Goal: Task Accomplishment & Management: Use online tool/utility

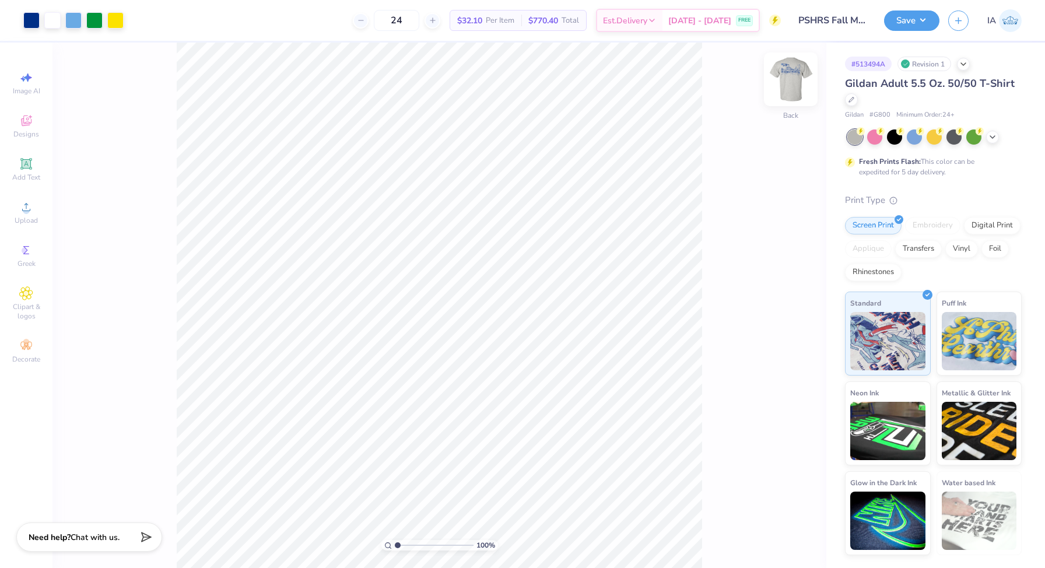
click at [786, 94] on img at bounding box center [791, 79] width 47 height 47
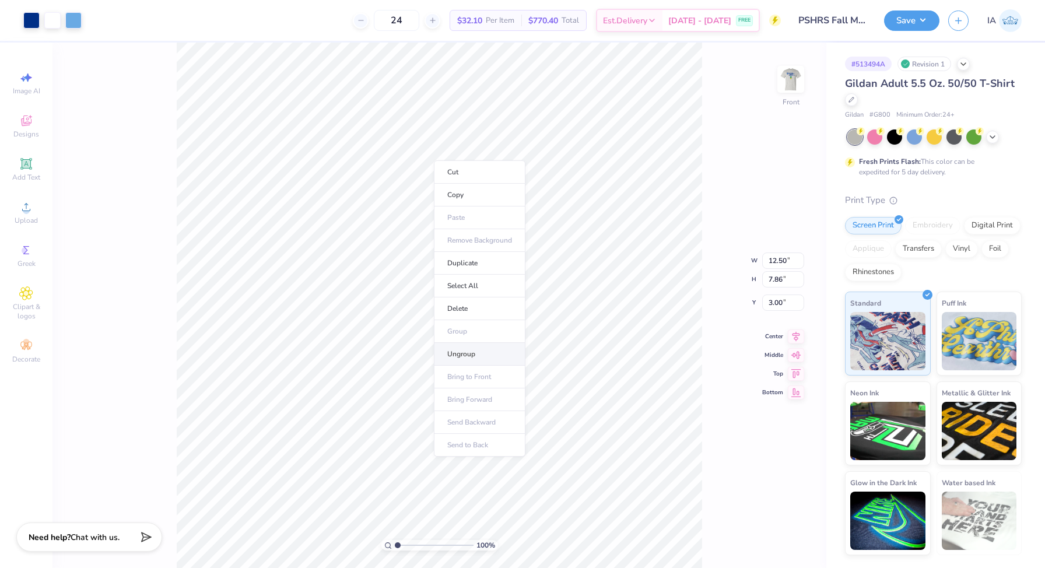
click at [495, 351] on li "Ungroup" at bounding box center [480, 354] width 92 height 23
click at [523, 449] on li "Ungroup" at bounding box center [514, 444] width 92 height 23
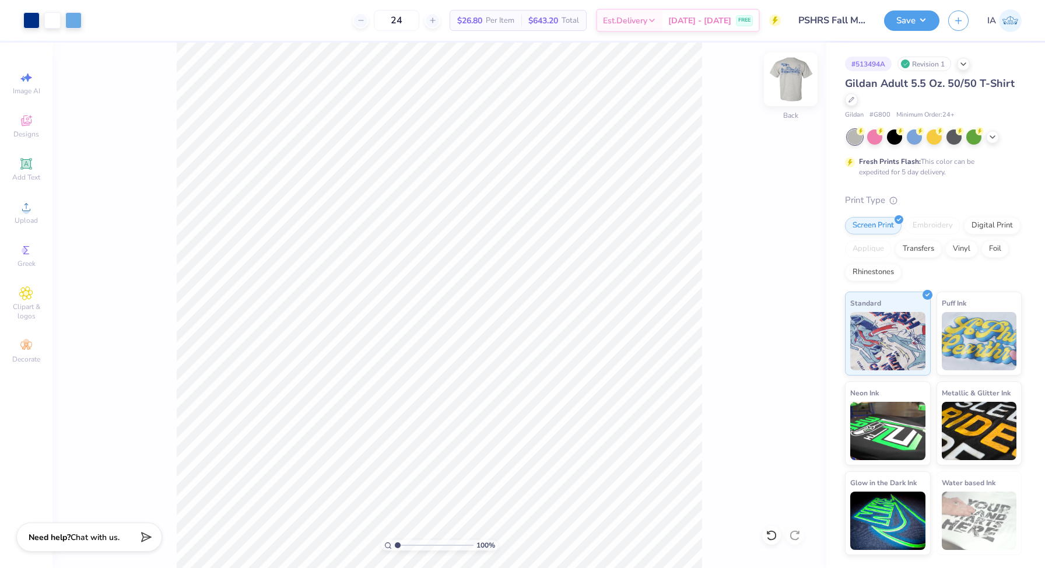
click at [805, 76] on img at bounding box center [791, 79] width 47 height 47
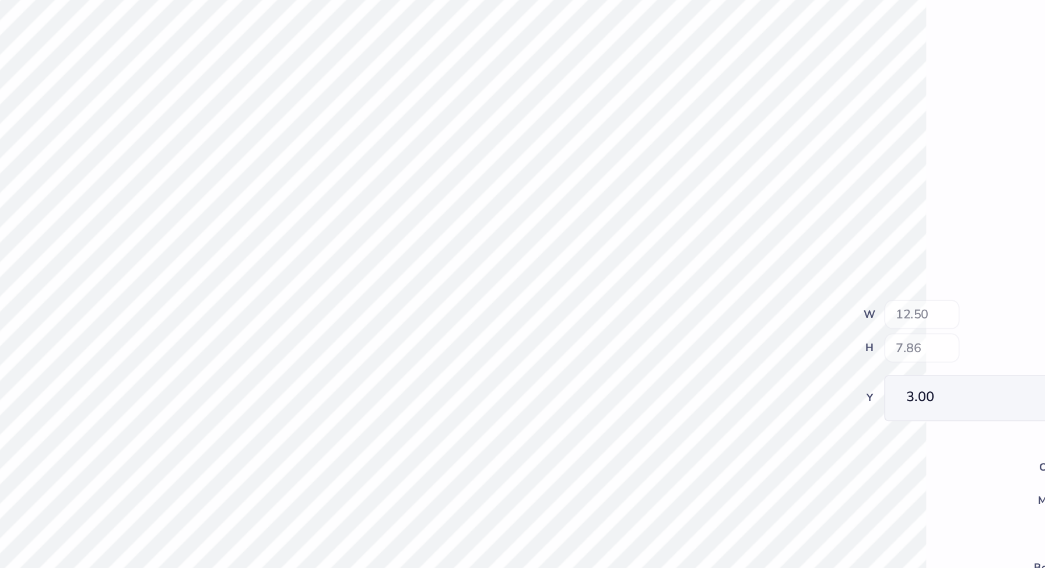
type input "4.84"
type input "3.00"
type input "1.12"
type input "2.53"
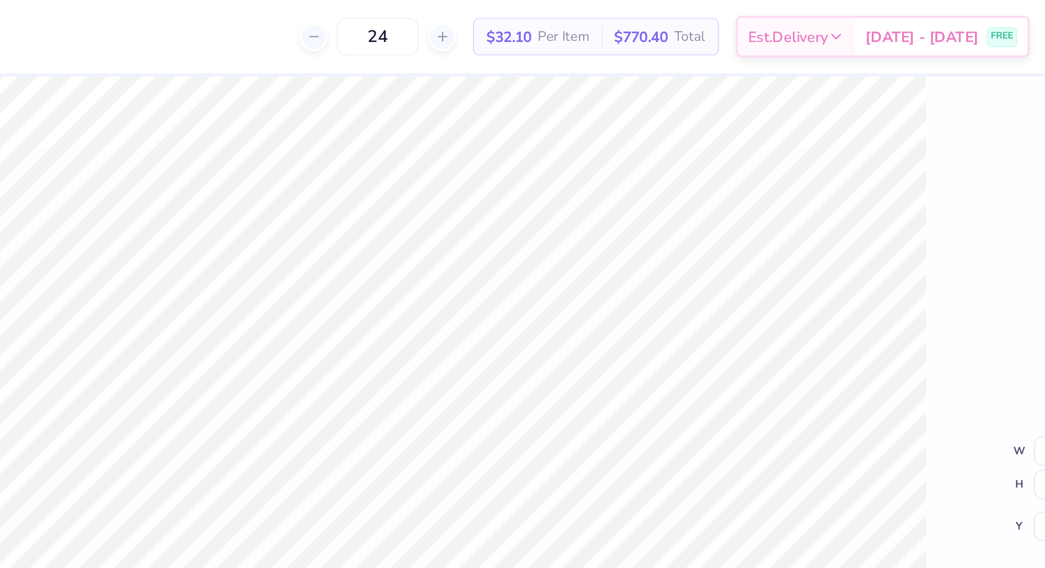
type input "0.50"
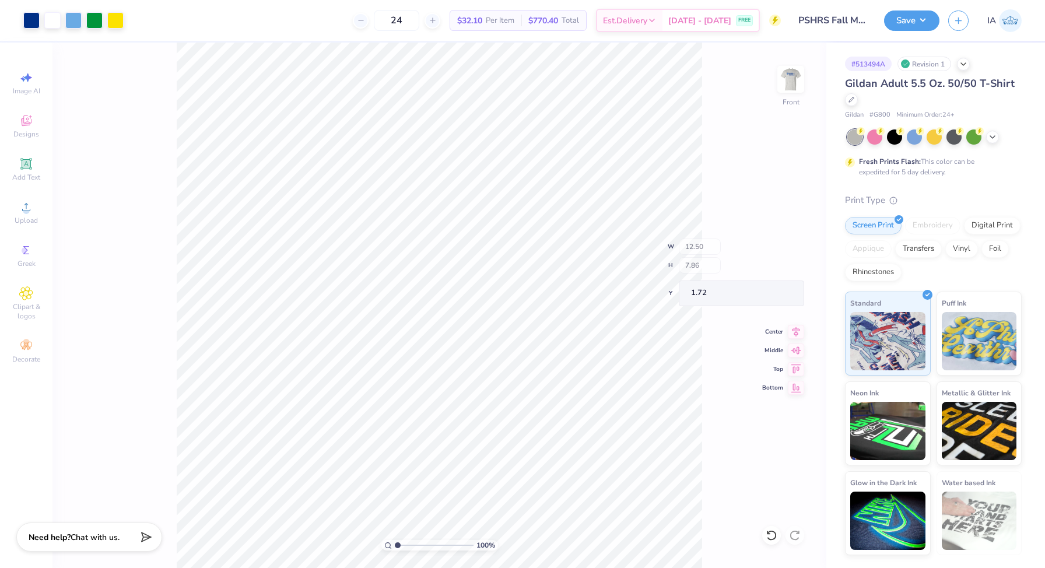
type input "1.72"
type input "3.00"
click at [19, 123] on icon at bounding box center [26, 121] width 14 height 14
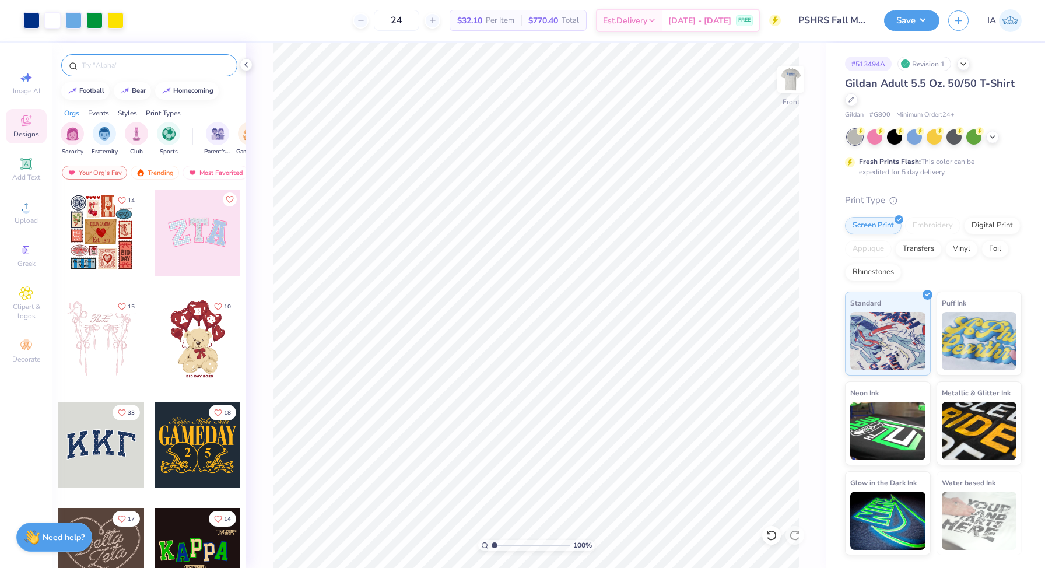
click at [99, 65] on input "text" at bounding box center [154, 65] width 149 height 12
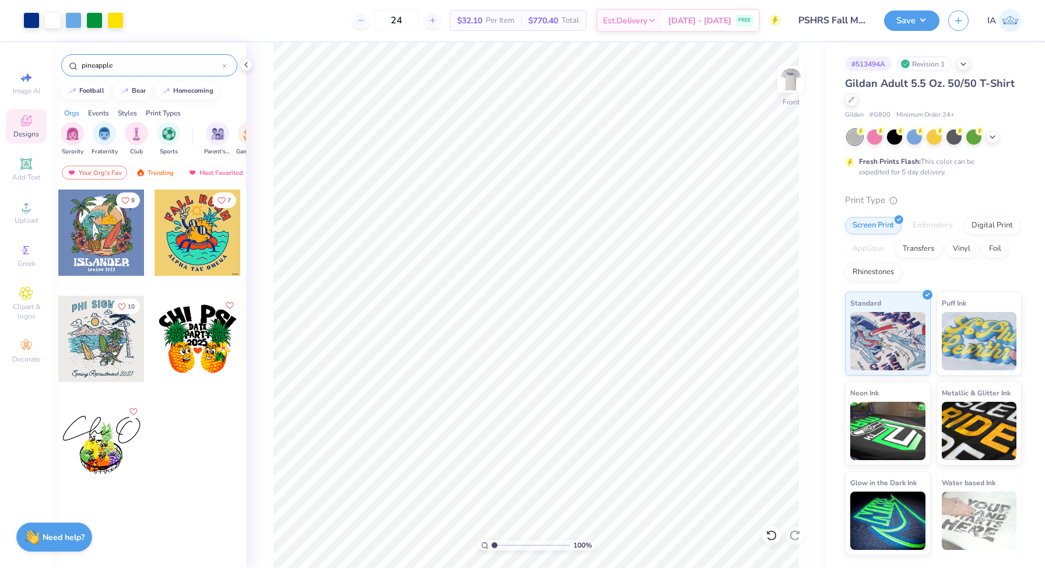
type input "pineapple"
click at [797, 84] on img at bounding box center [791, 79] width 47 height 47
click at [607, 323] on li "Paste" at bounding box center [619, 326] width 92 height 23
type input "7.65"
click at [789, 95] on img at bounding box center [791, 79] width 47 height 47
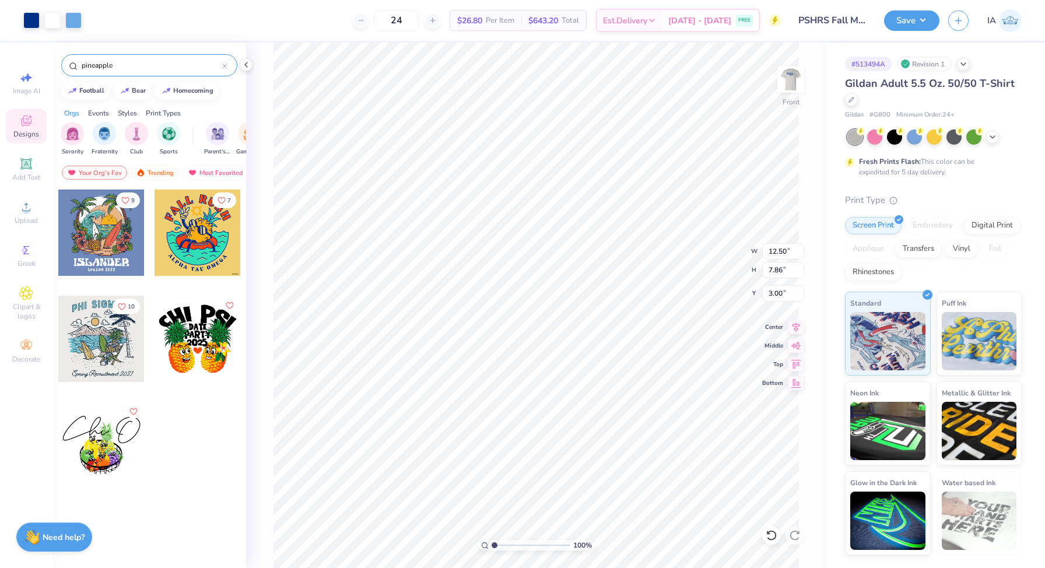
type input "13.33"
type input "8.38"
type input "14.12"
type input "8.88"
type input "3.38"
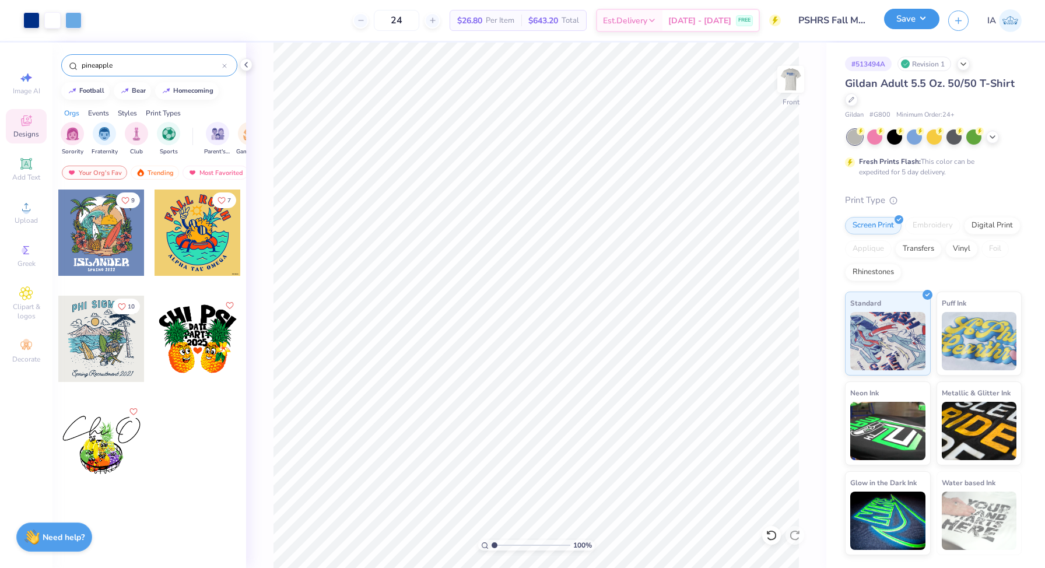
click at [908, 22] on button "Save" at bounding box center [911, 19] width 55 height 20
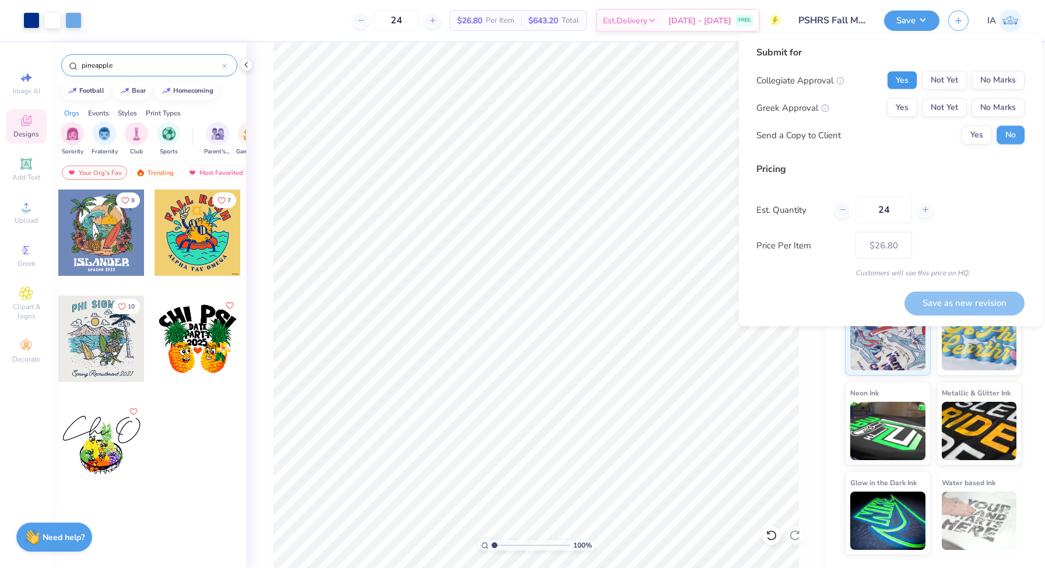
click at [903, 81] on button "Yes" at bounding box center [902, 80] width 30 height 19
click at [993, 106] on button "No Marks" at bounding box center [998, 108] width 53 height 19
click at [990, 304] on button "Save as new revision" at bounding box center [965, 303] width 120 height 24
type input "$26.80"
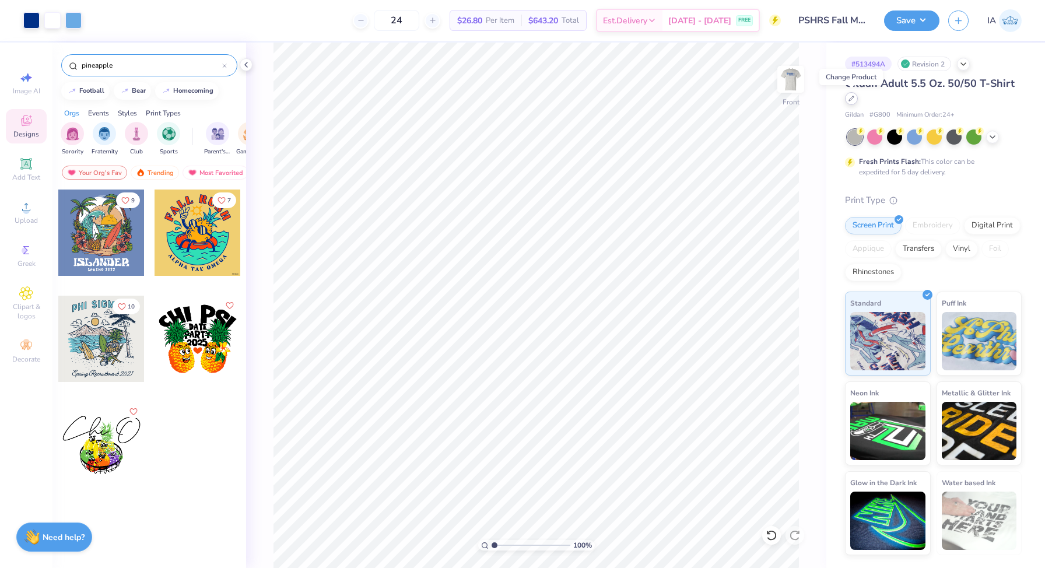
click at [853, 102] on div at bounding box center [851, 98] width 13 height 13
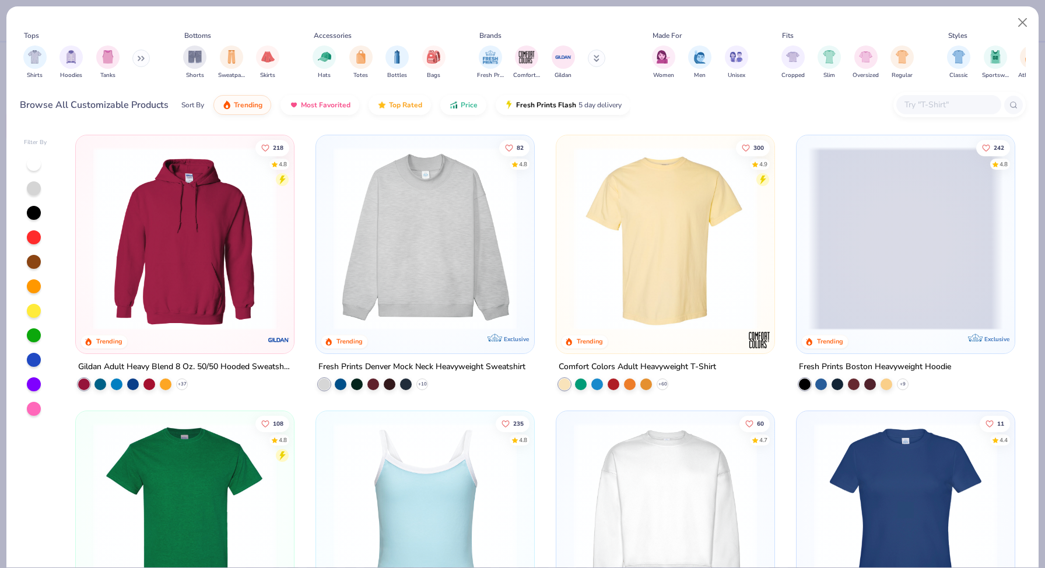
click at [944, 108] on input "text" at bounding box center [949, 104] width 90 height 13
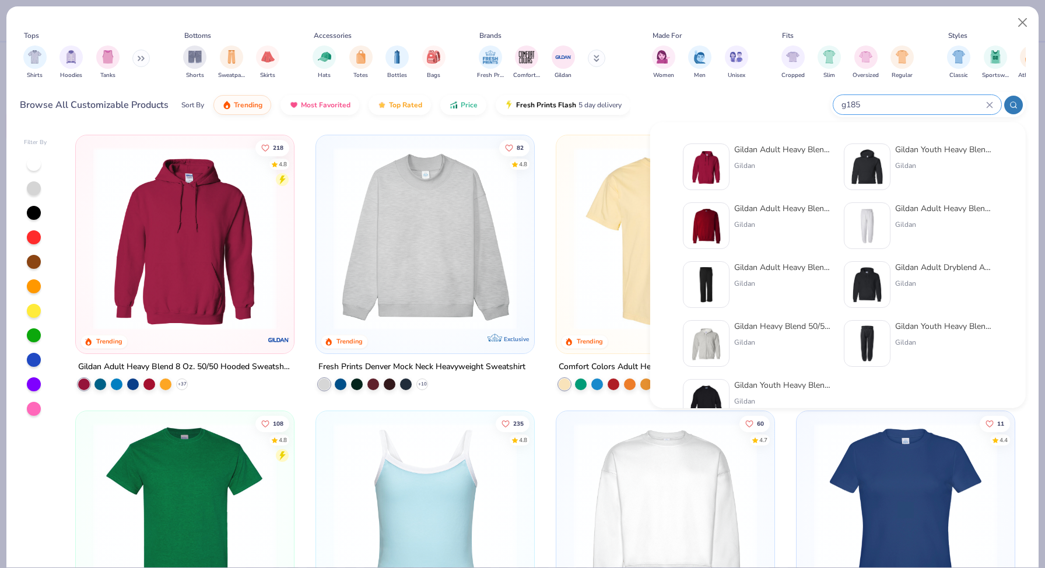
type input "g185"
click at [701, 165] on img at bounding box center [706, 167] width 36 height 36
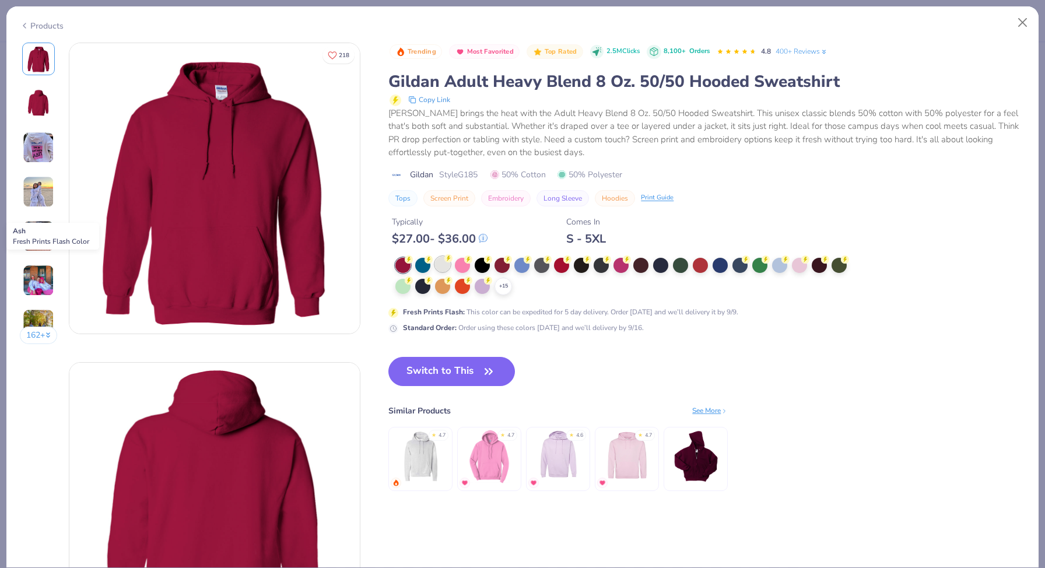
click at [441, 268] on div at bounding box center [442, 264] width 15 height 15
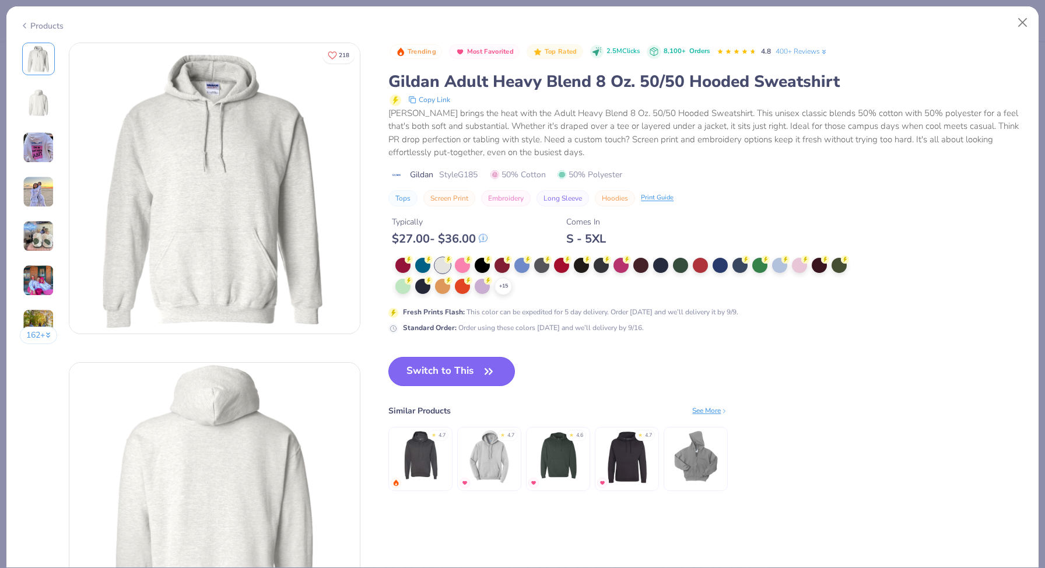
click at [465, 374] on button "Switch to This" at bounding box center [451, 371] width 127 height 29
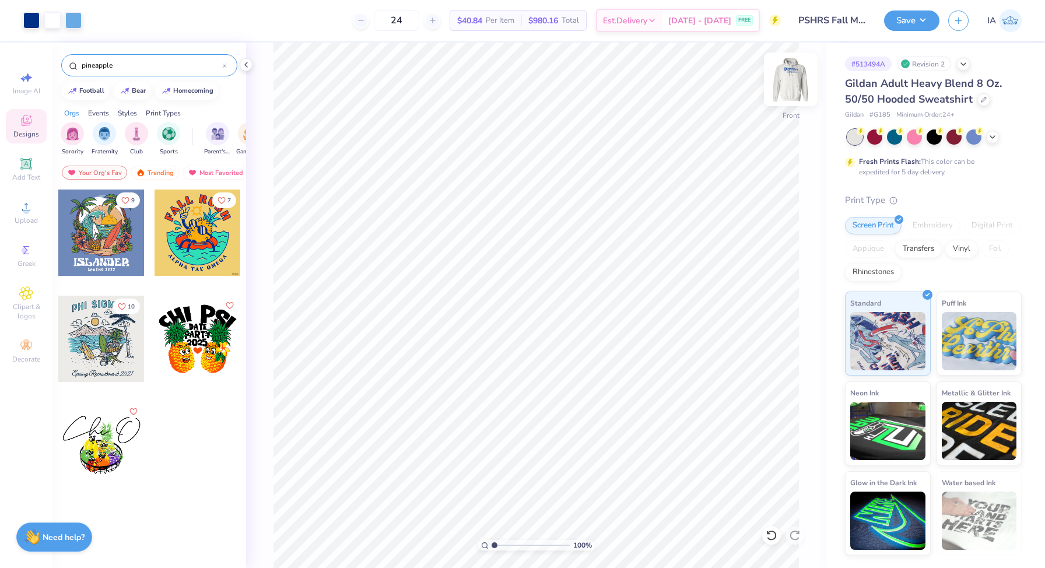
click at [797, 99] on img at bounding box center [791, 79] width 47 height 47
type input "3.00"
click at [908, 21] on button "Save" at bounding box center [911, 19] width 55 height 20
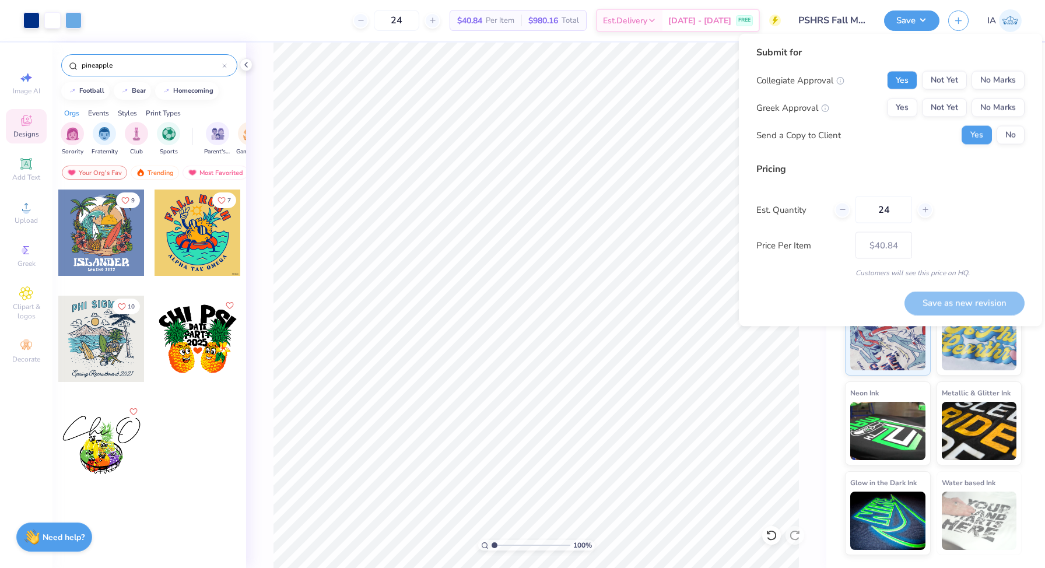
click at [905, 77] on button "Yes" at bounding box center [902, 80] width 30 height 19
click at [1005, 104] on button "No Marks" at bounding box center [998, 108] width 53 height 19
click at [1017, 134] on button "No" at bounding box center [1011, 135] width 28 height 19
click at [975, 296] on button "Save as new revision" at bounding box center [965, 303] width 120 height 24
type input "$40.84"
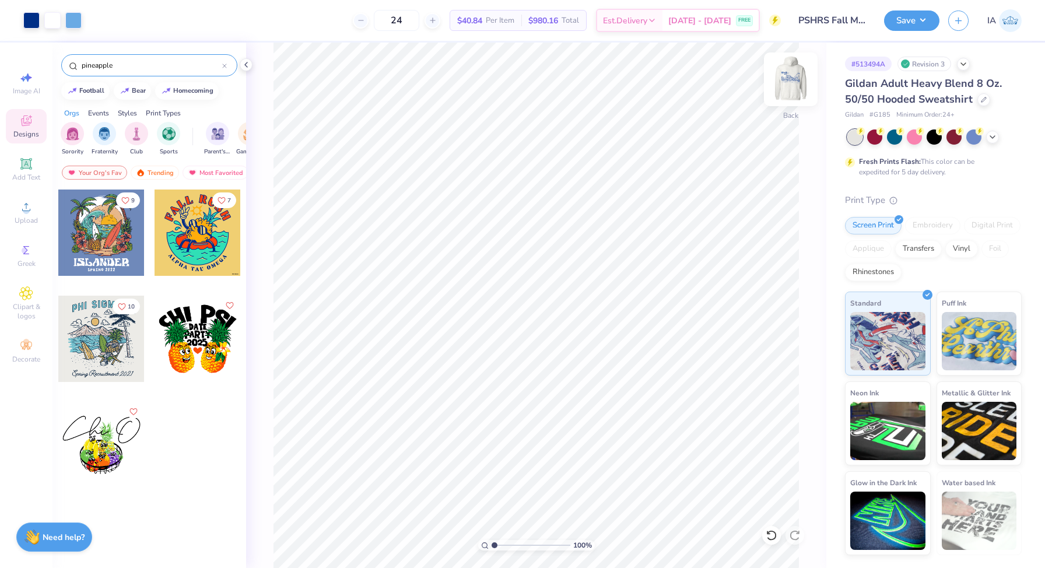
click at [790, 78] on img at bounding box center [791, 79] width 47 height 47
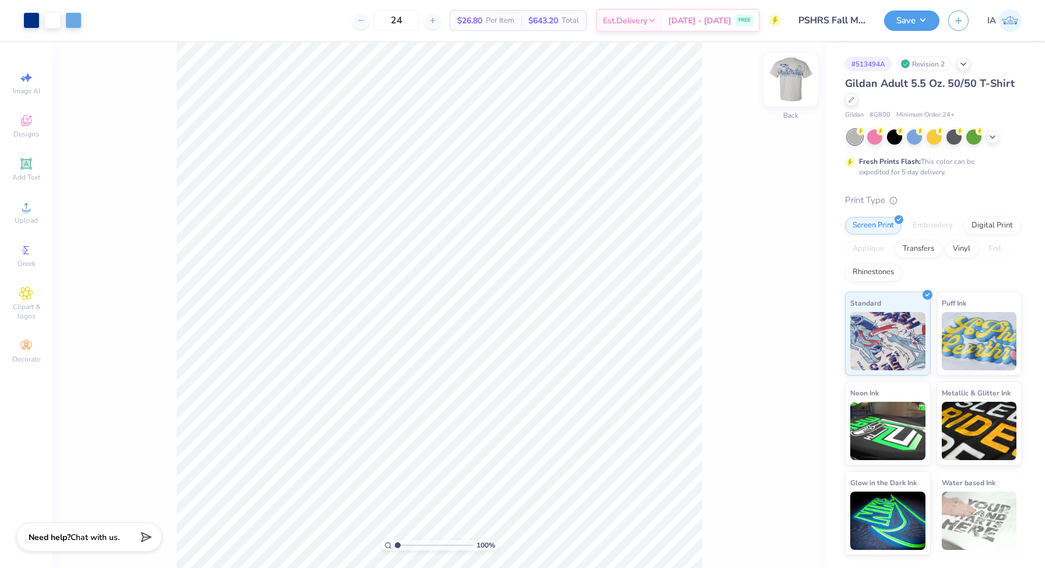
click at [788, 75] on img at bounding box center [791, 79] width 47 height 47
